Goal: Information Seeking & Learning: Learn about a topic

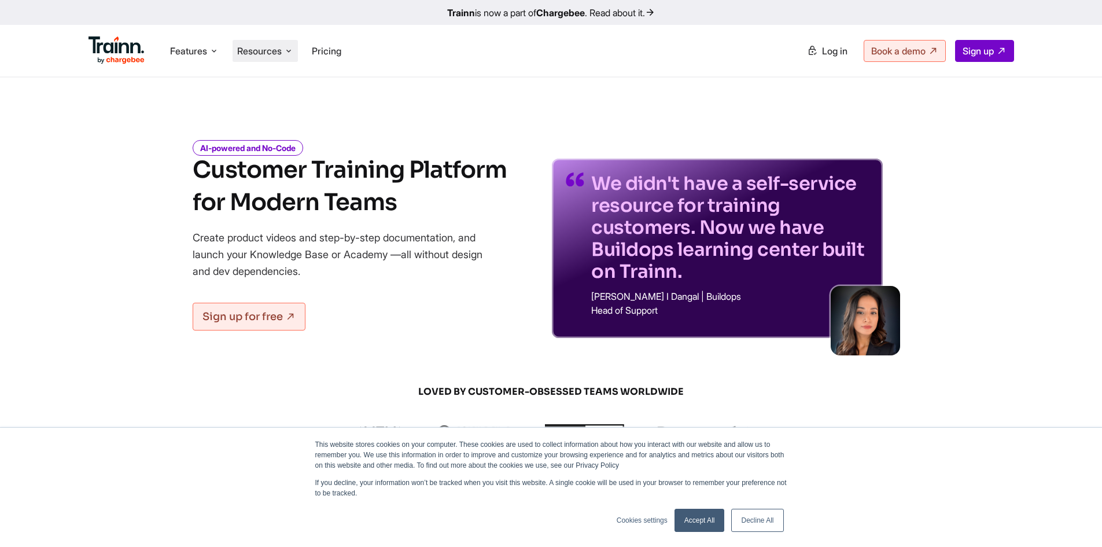
click at [293, 53] on icon at bounding box center [288, 51] width 9 height 12
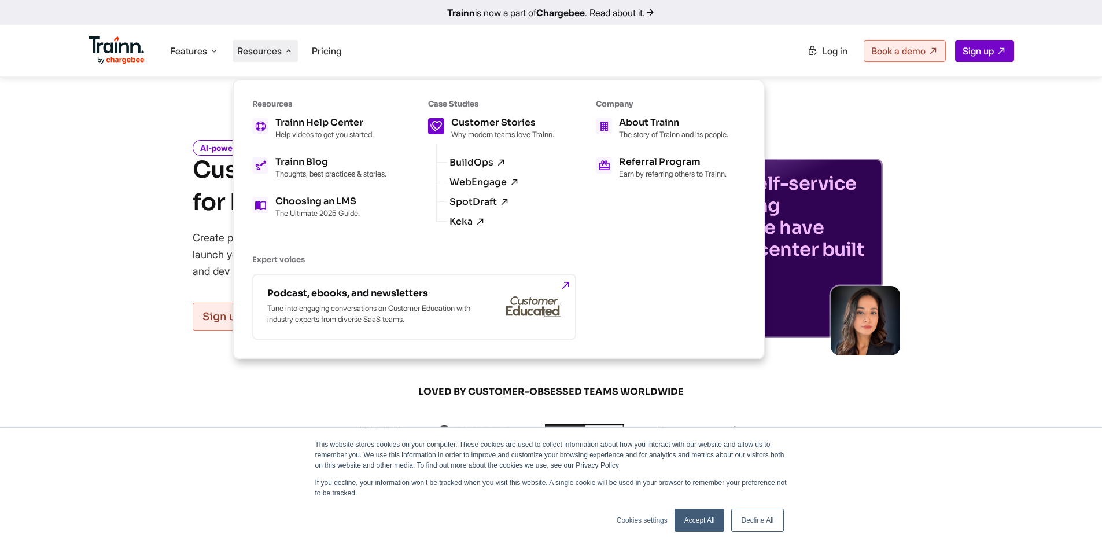
click at [494, 138] on p "Why modern teams love Trainn." at bounding box center [502, 134] width 103 height 9
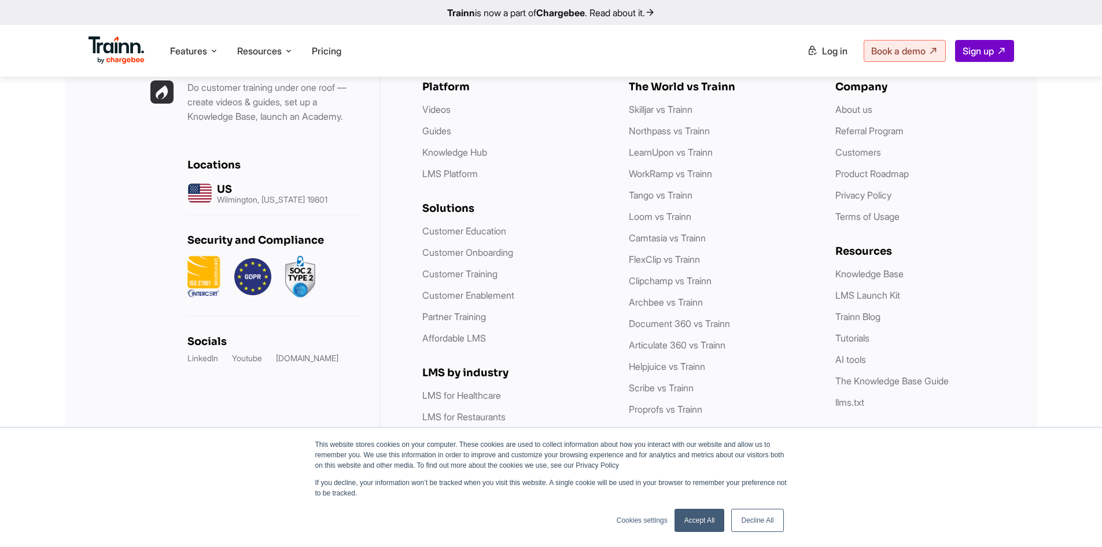
scroll to position [1275, 0]
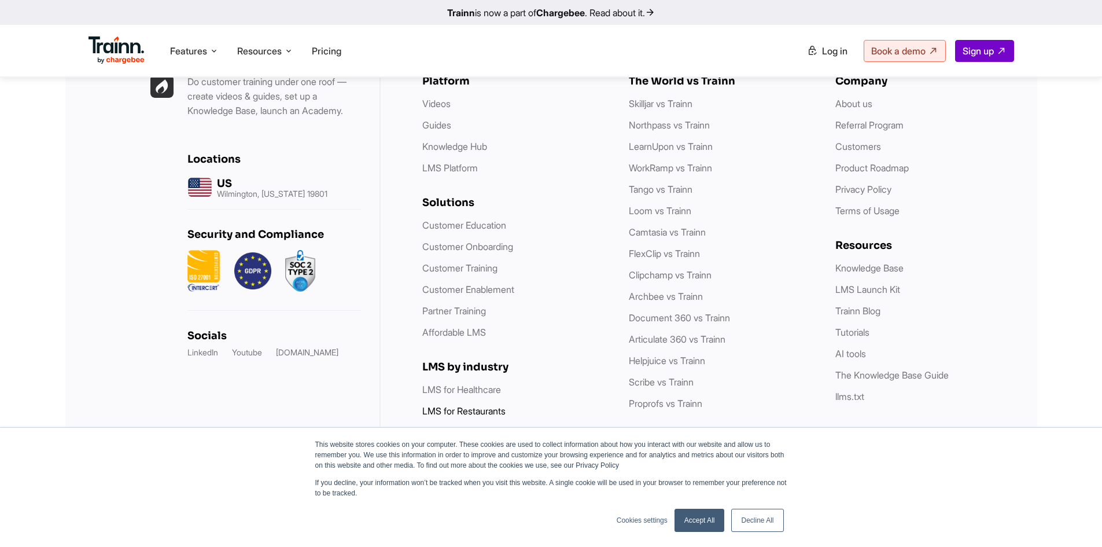
click at [498, 408] on link "LMS for Restaurants" at bounding box center [463, 411] width 83 height 12
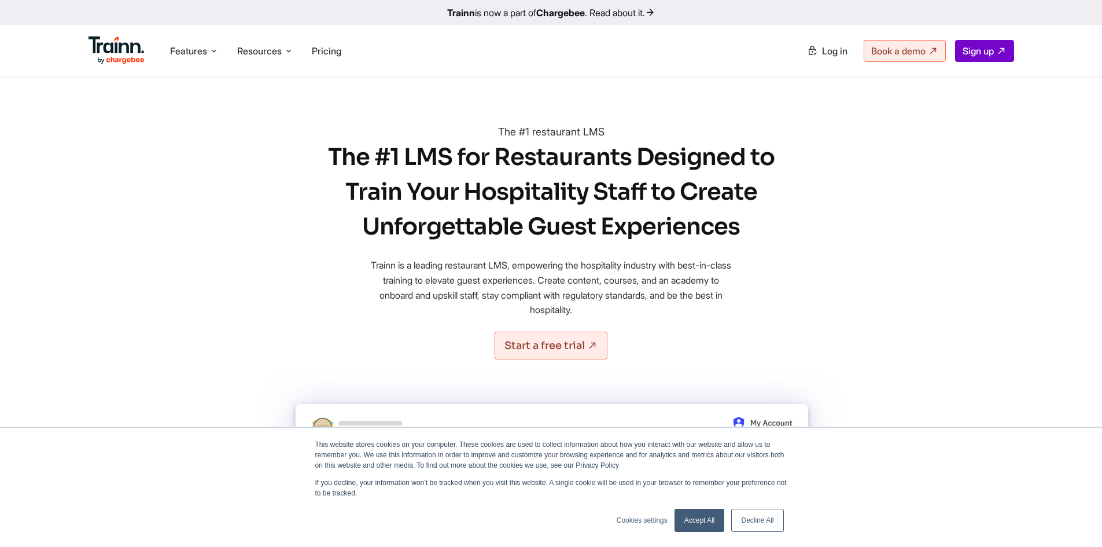
click at [580, 16] on b "Chargebee" at bounding box center [560, 13] width 49 height 12
